Goal: Task Accomplishment & Management: Manage account settings

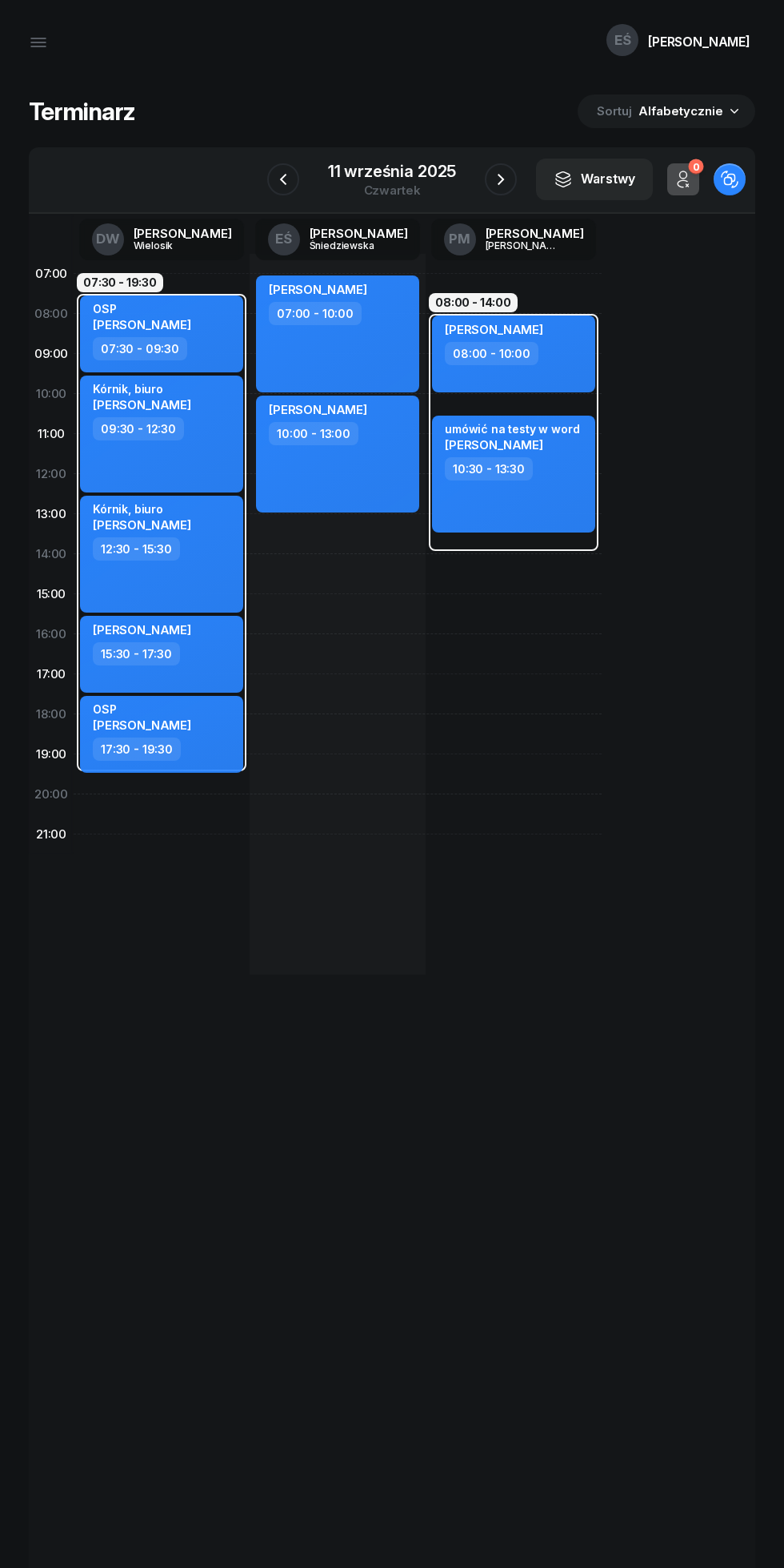
click at [292, 586] on div "Jakub Hibner 07:00 - 10:00 Małgorzata Waszak 10:00 - 13:00" at bounding box center [337, 614] width 176 height 721
select select "14"
select select "16"
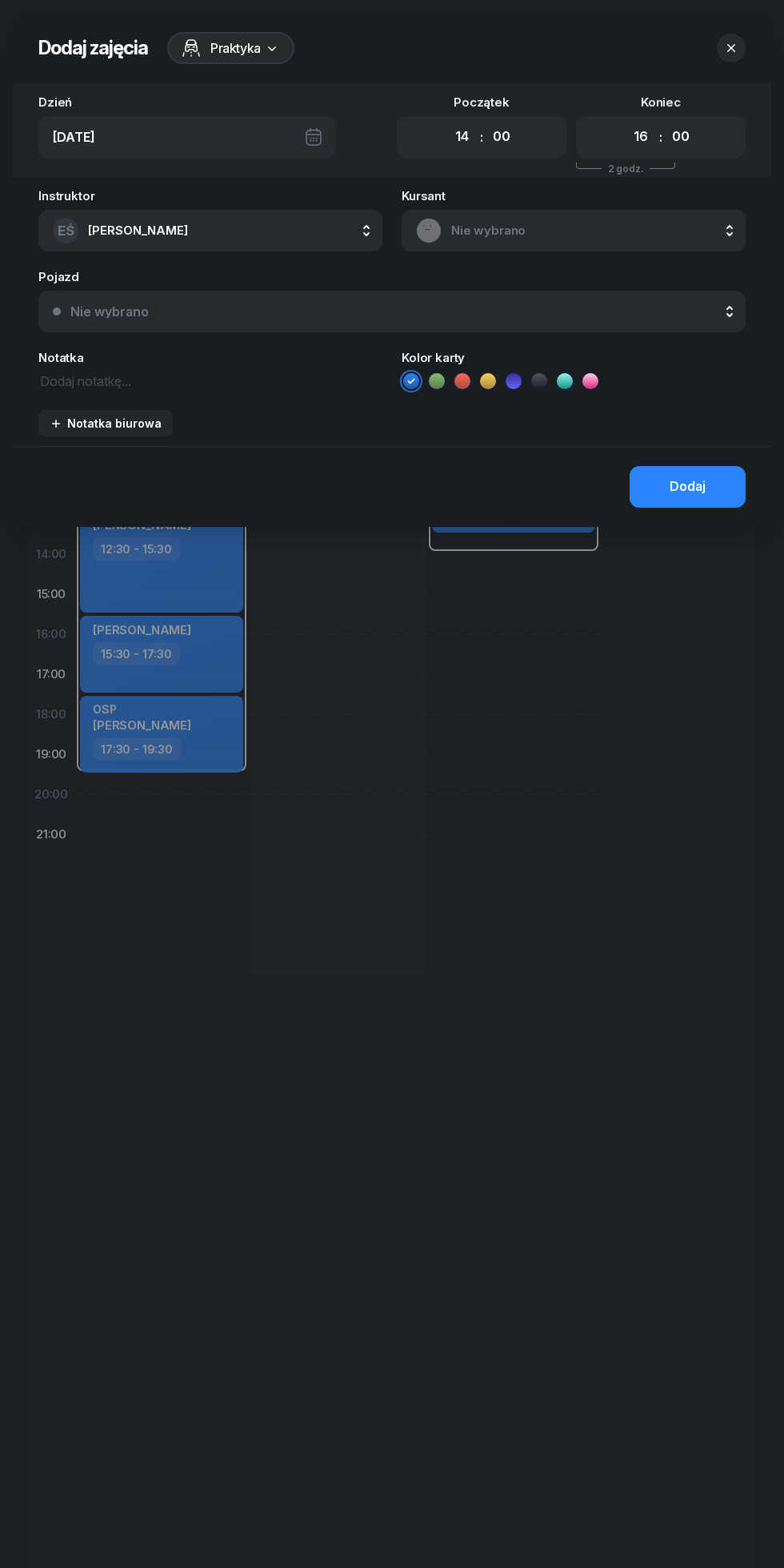
click at [509, 145] on select "00 05 10 15 20 25 30 35 40 45 50 55" at bounding box center [501, 137] width 30 height 34
select select "30"
click at [486, 120] on select "00 05 10 15 20 25 30 35 40 45 50 55" at bounding box center [501, 137] width 30 height 34
click at [83, 374] on textarea at bounding box center [210, 380] width 344 height 21
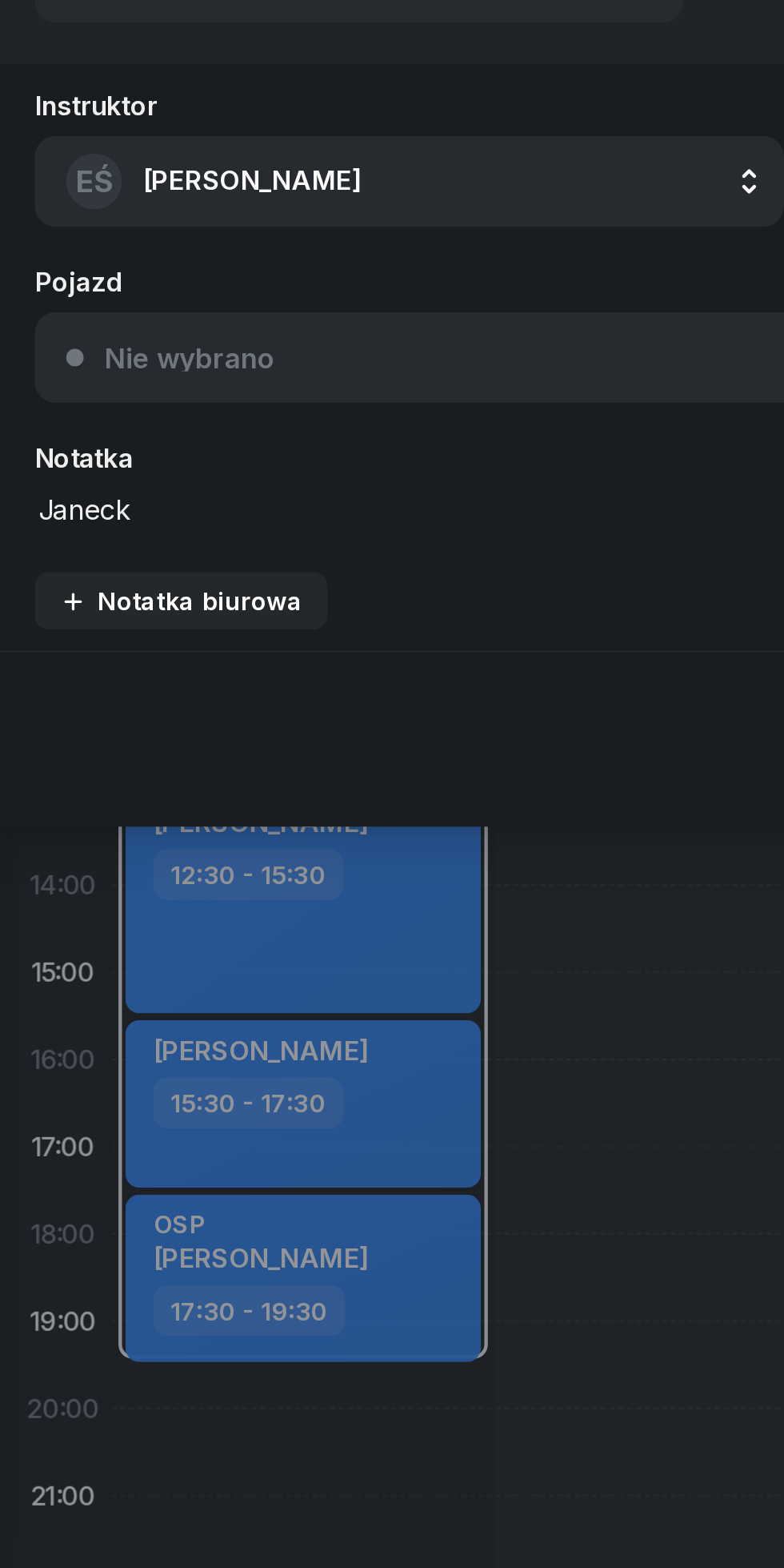
type textarea "Janecki"
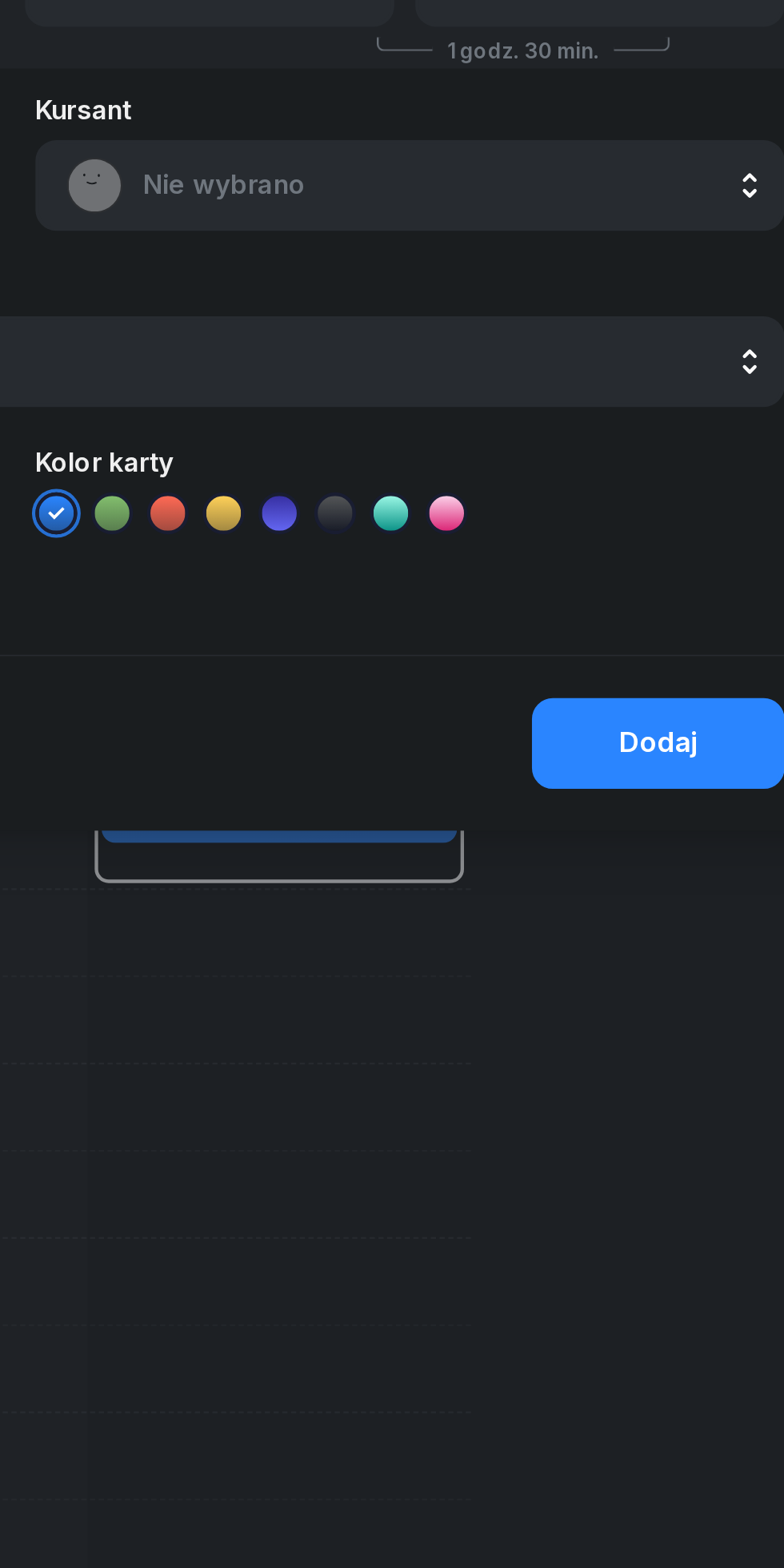
type textarea "Janicki testy"
click at [667, 485] on button "Dodaj" at bounding box center [687, 487] width 116 height 42
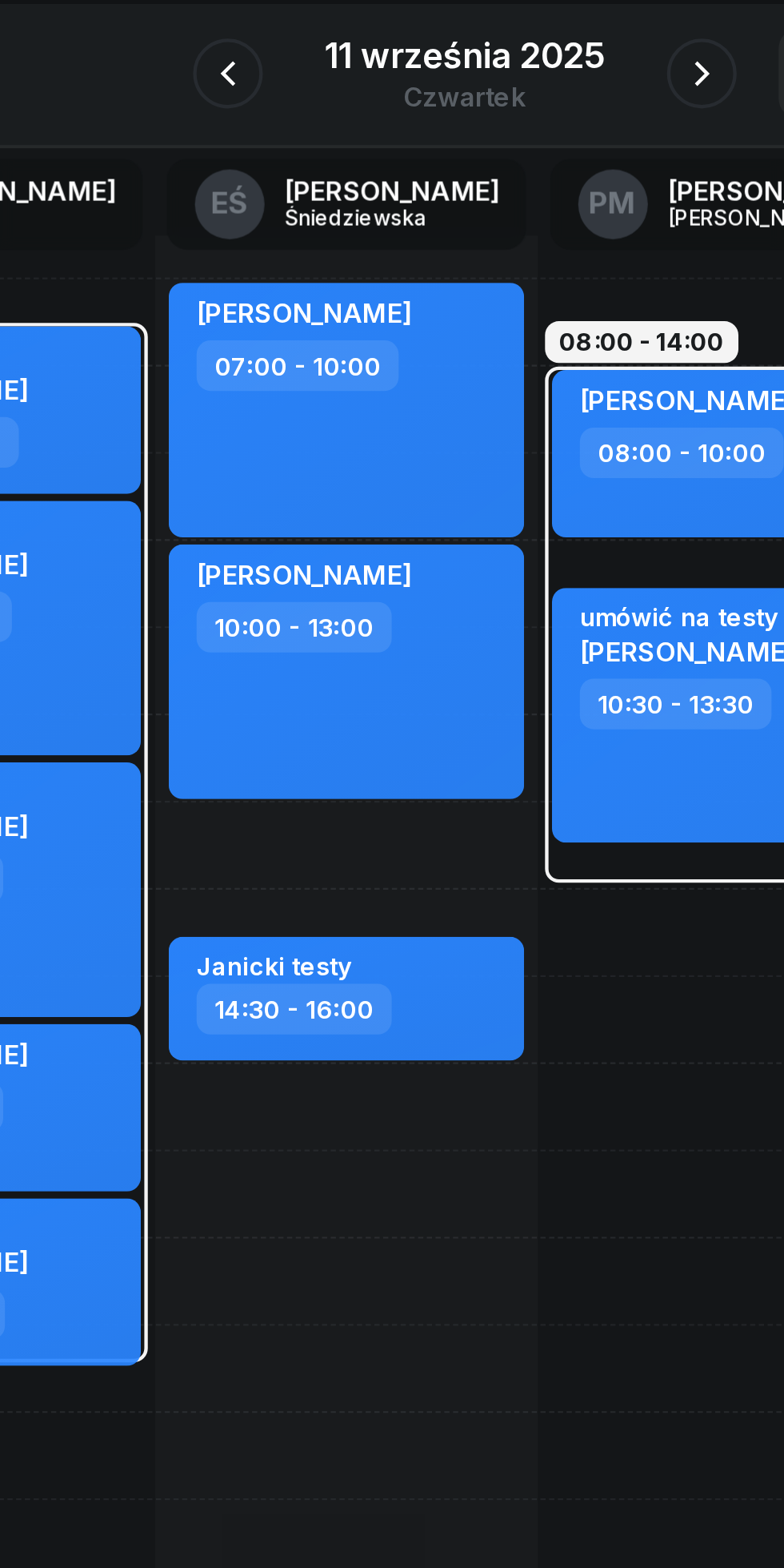
click at [497, 178] on icon "button" at bounding box center [501, 179] width 19 height 19
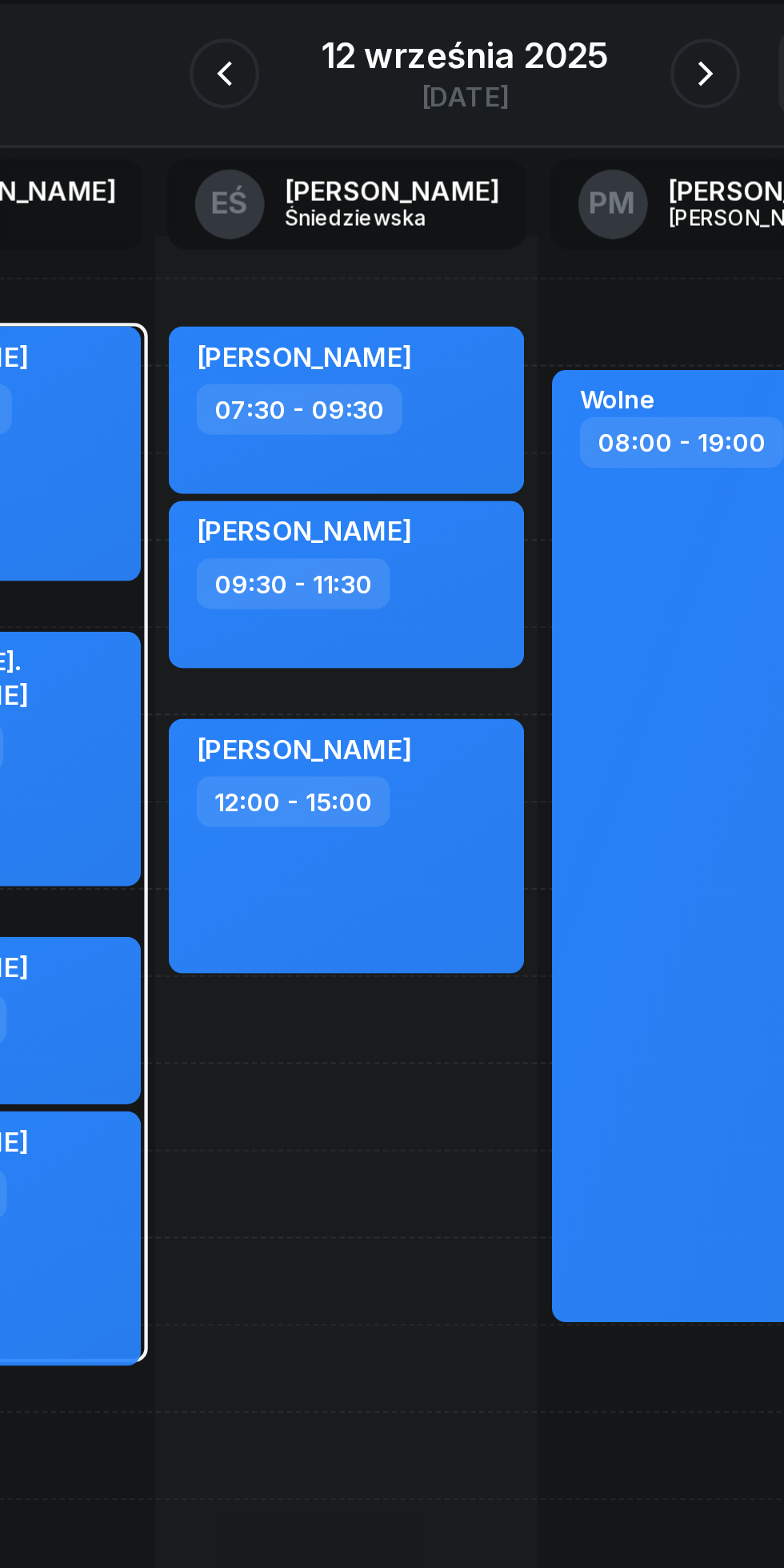
click at [531, 415] on div "Wolne 08:00 - 19:00" at bounding box center [514, 534] width 163 height 437
select select "08"
select select "19"
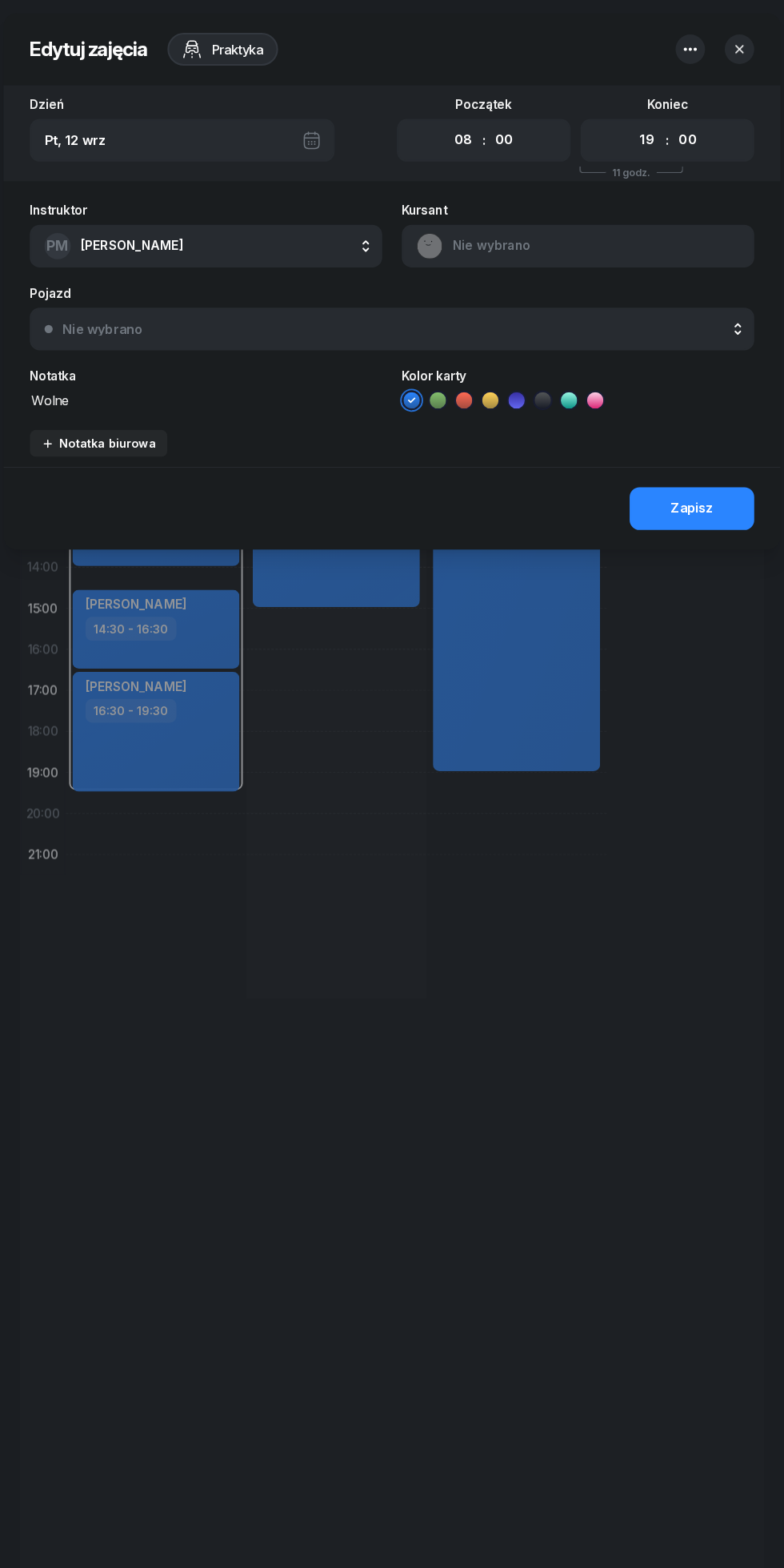
click at [731, 47] on icon "button" at bounding box center [731, 47] width 8 height 8
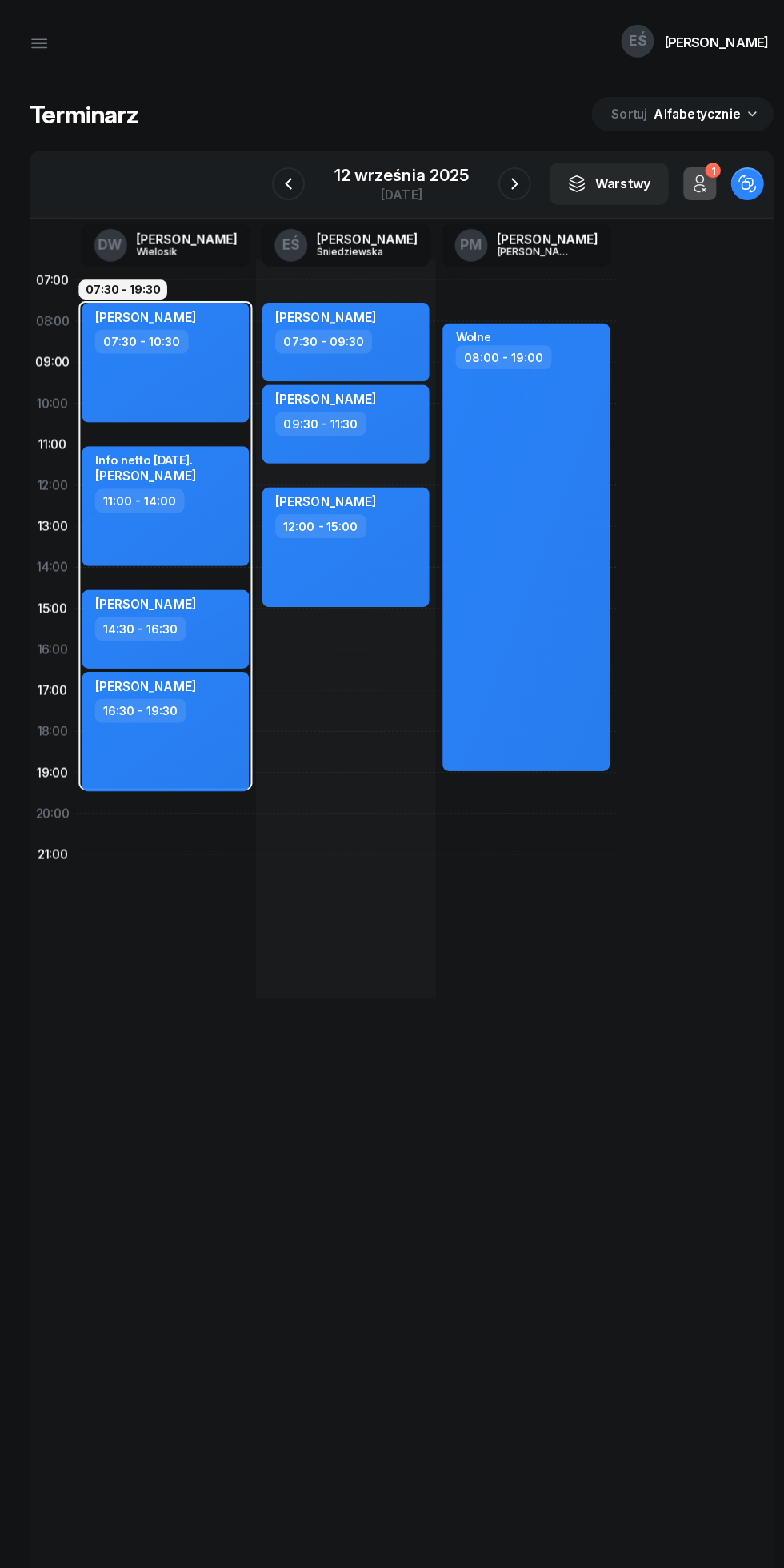
click at [388, 166] on div "12 września 2025" at bounding box center [392, 171] width 131 height 16
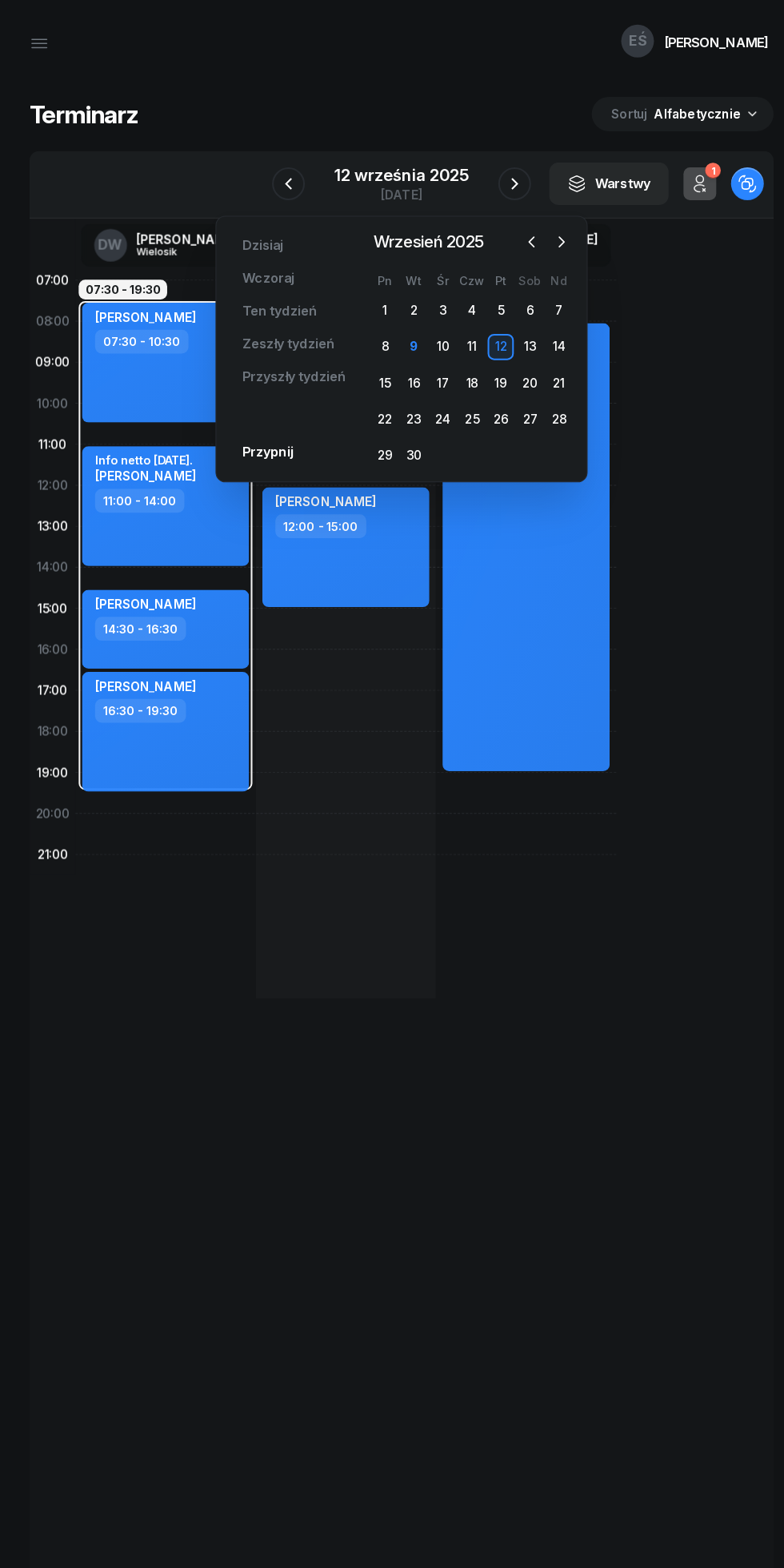
click at [401, 381] on div "16" at bounding box center [404, 374] width 25 height 26
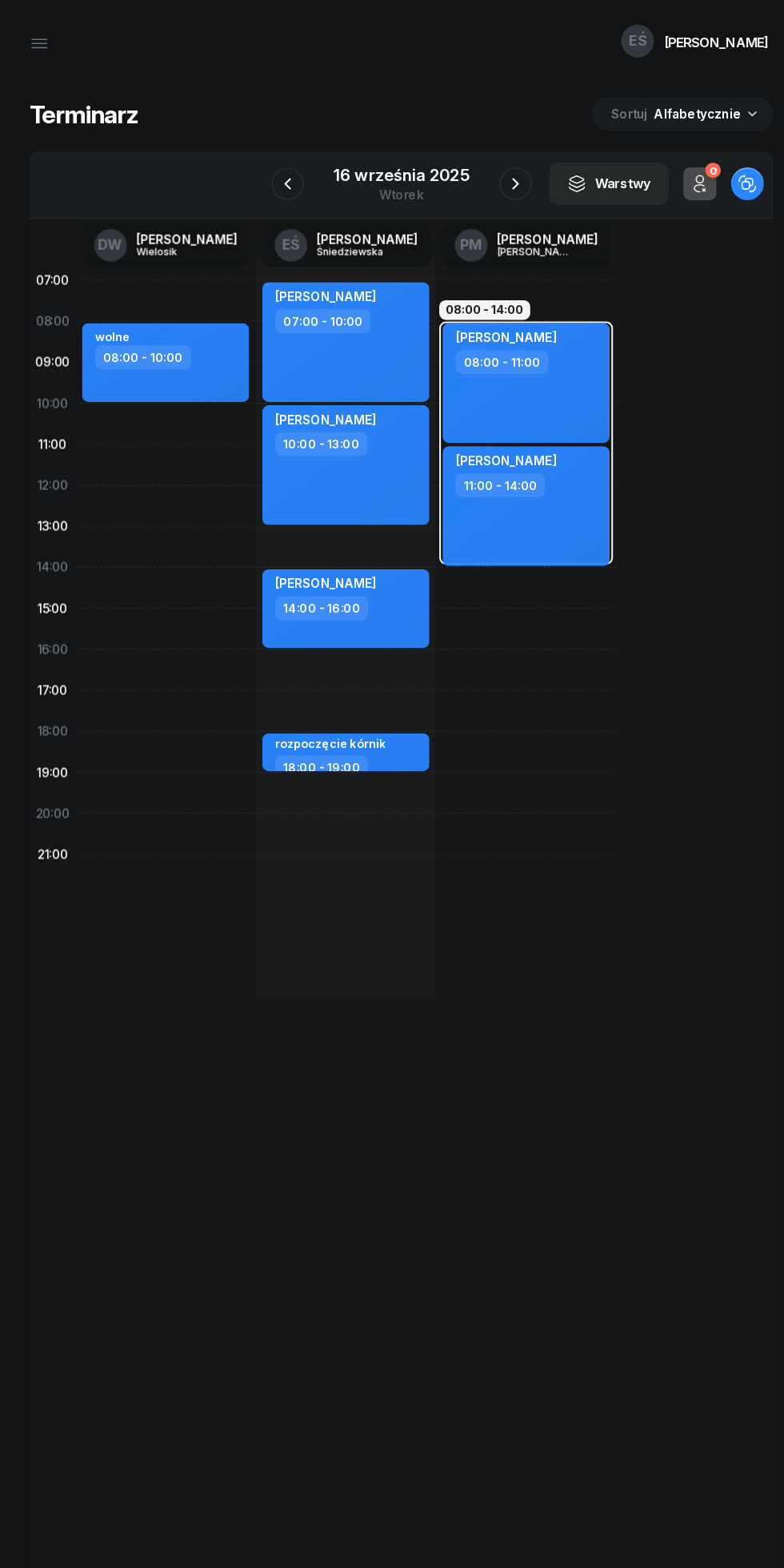
click at [294, 804] on div "[PERSON_NAME] 07:00 - 10:00 [PERSON_NAME] 10:00 - 13:00 [PERSON_NAME] 14:00 - 1…" at bounding box center [337, 614] width 176 height 721
select select "20"
select select "22"
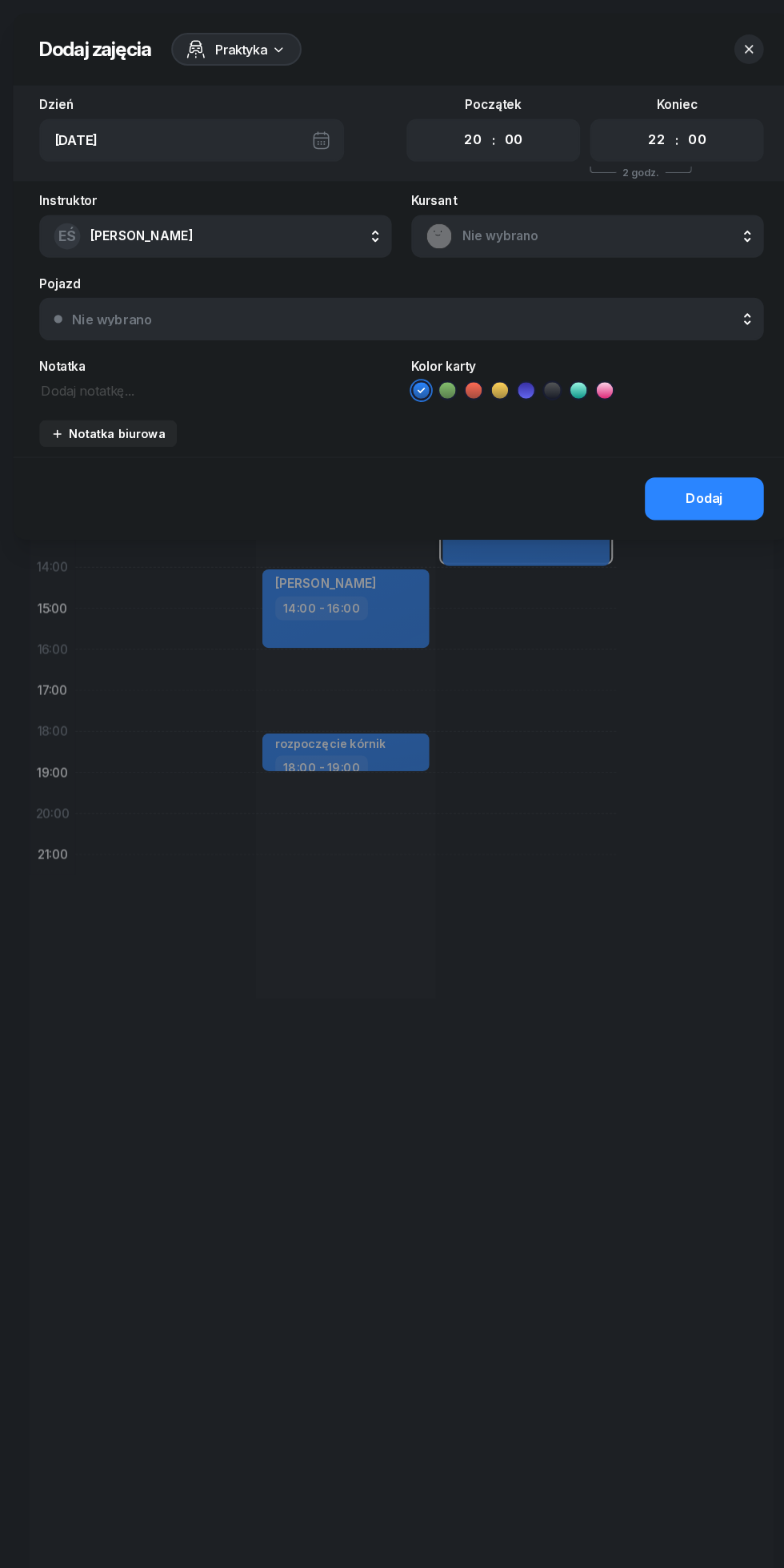
click at [453, 137] on select "00 01 02 03 04 05 06 07 08 09 10 11 12 13 14 15 16 17 18 19 20 21 22 23" at bounding box center [462, 137] width 30 height 34
select select "19"
click at [447, 120] on select "00 01 02 03 04 05 06 07 08 09 10 11 12 13 14 15 16 17 18 19 20 21 22 23" at bounding box center [462, 137] width 30 height 34
click at [512, 138] on select "00 05 10 15 20 25 30 35 40 45 50 55" at bounding box center [501, 137] width 30 height 34
select select "30"
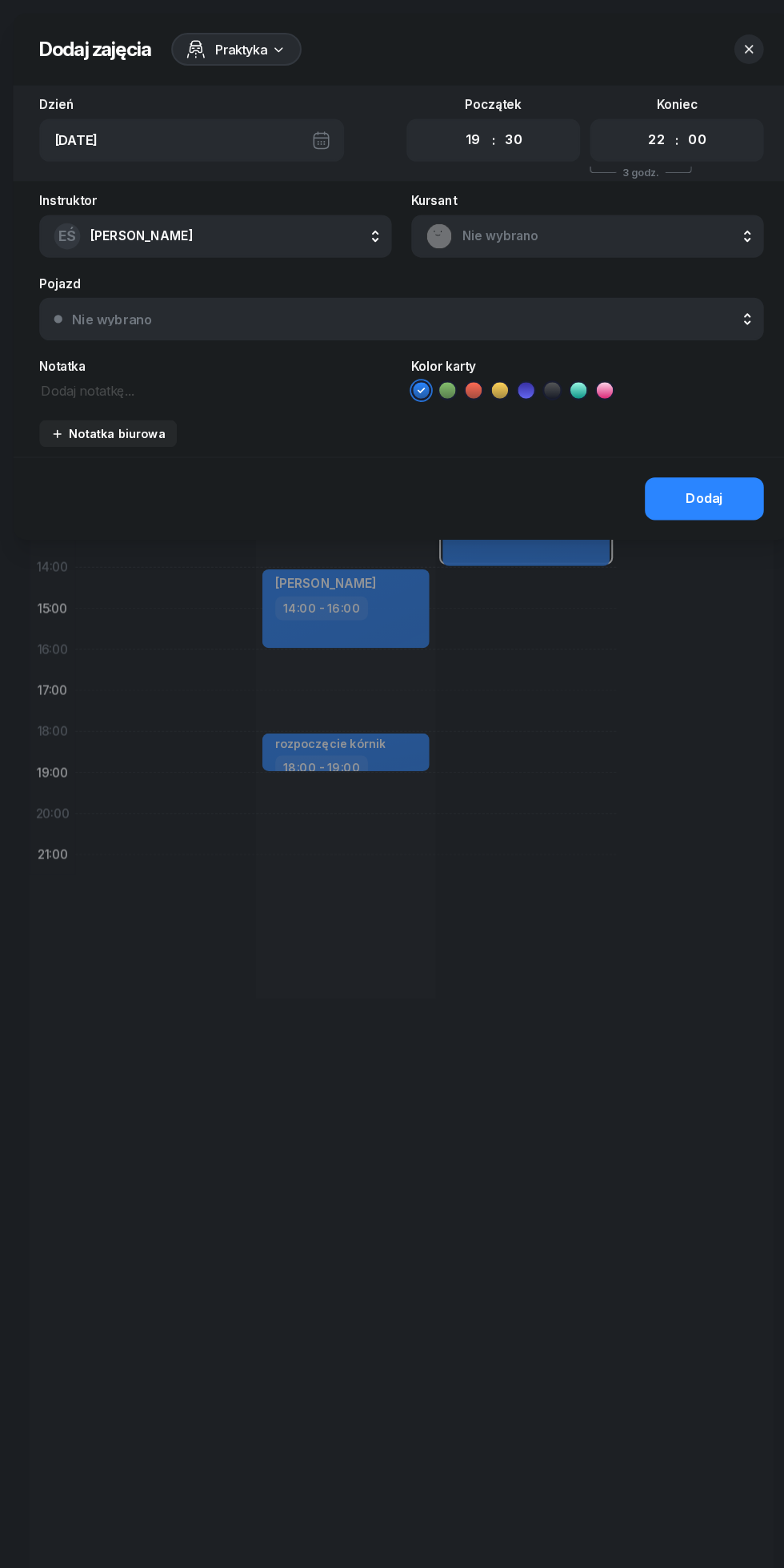
click at [486, 120] on select "00 05 10 15 20 25 30 35 40 45 50 55" at bounding box center [501, 137] width 30 height 34
click at [98, 391] on div "Instruktor EŚ [PERSON_NAME] DW [PERSON_NAME] EŚ [PERSON_NAME] PM [PERSON_NAME] …" at bounding box center [392, 317] width 759 height 256
click at [109, 380] on textarea at bounding box center [210, 380] width 344 height 21
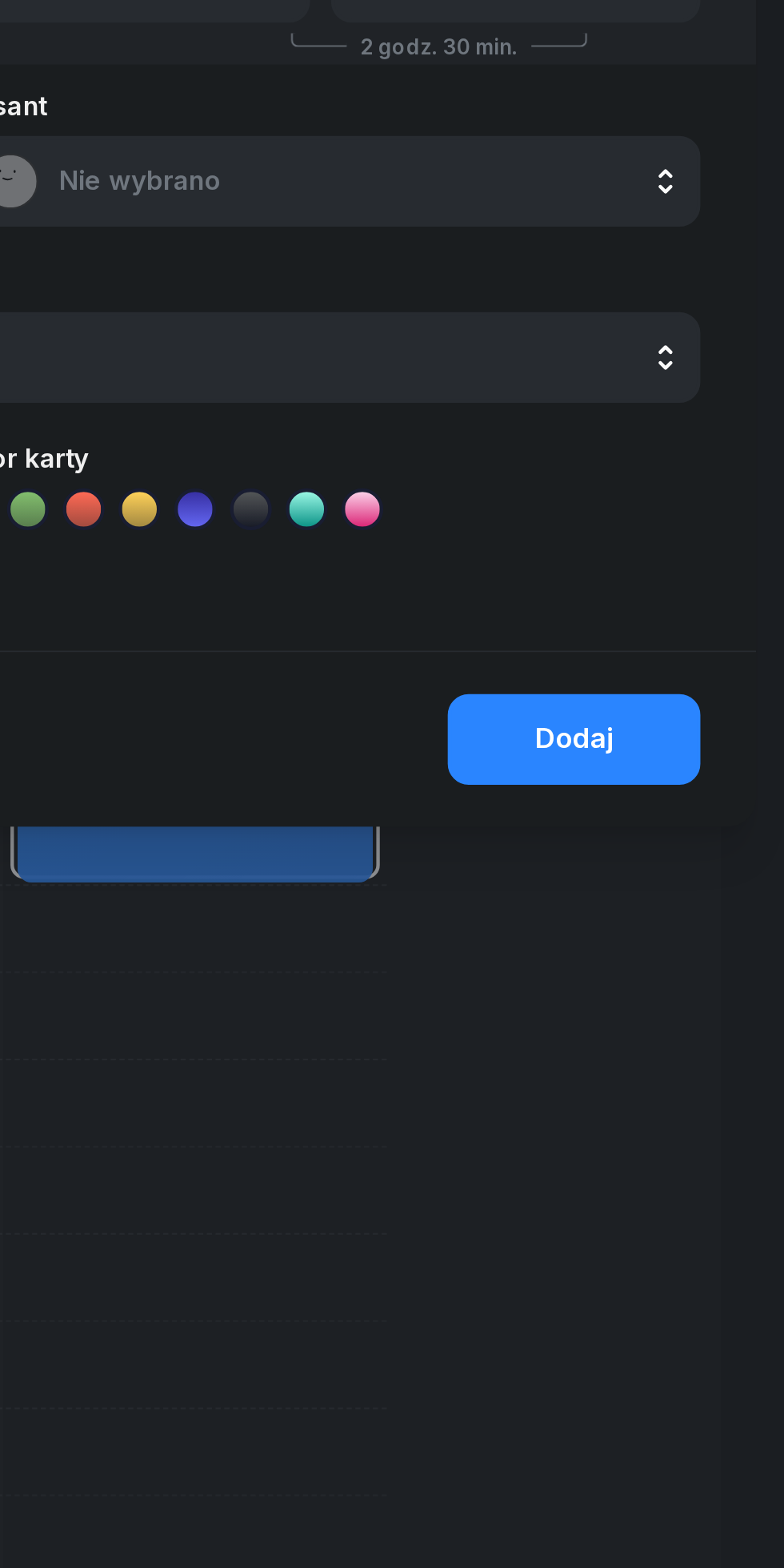
type textarea "[PERSON_NAME]"
click at [681, 476] on button "Dodaj" at bounding box center [687, 487] width 116 height 42
